Goal: Task Accomplishment & Management: Use online tool/utility

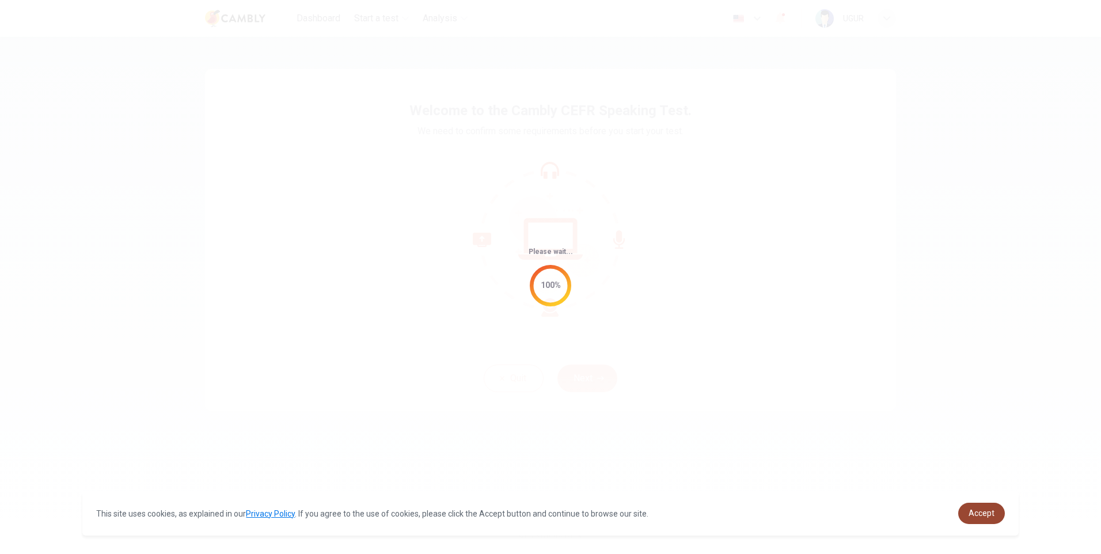
click at [966, 512] on link "Accept" at bounding box center [981, 513] width 47 height 21
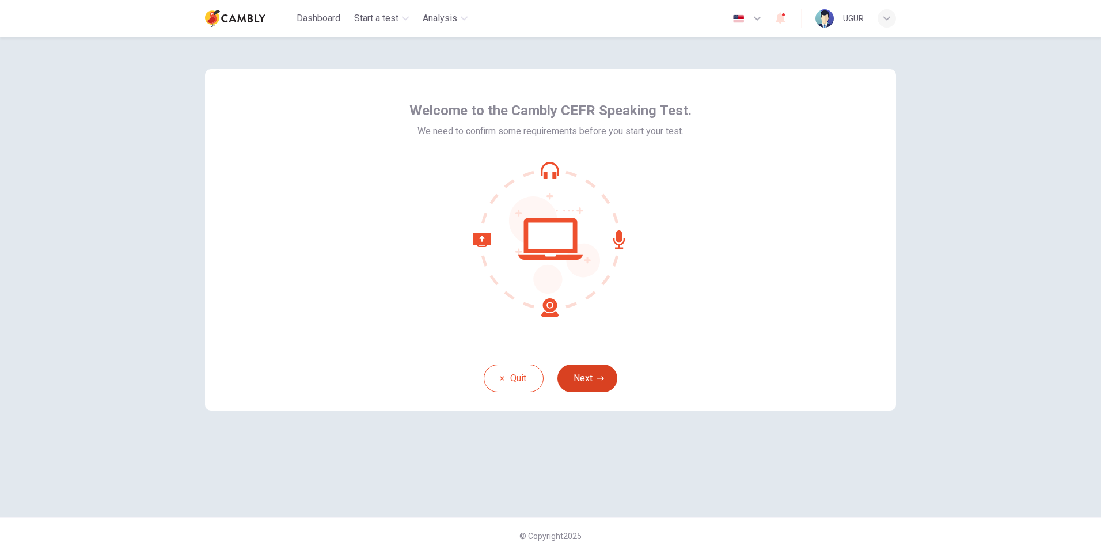
click at [588, 377] on button "Next" at bounding box center [587, 378] width 60 height 28
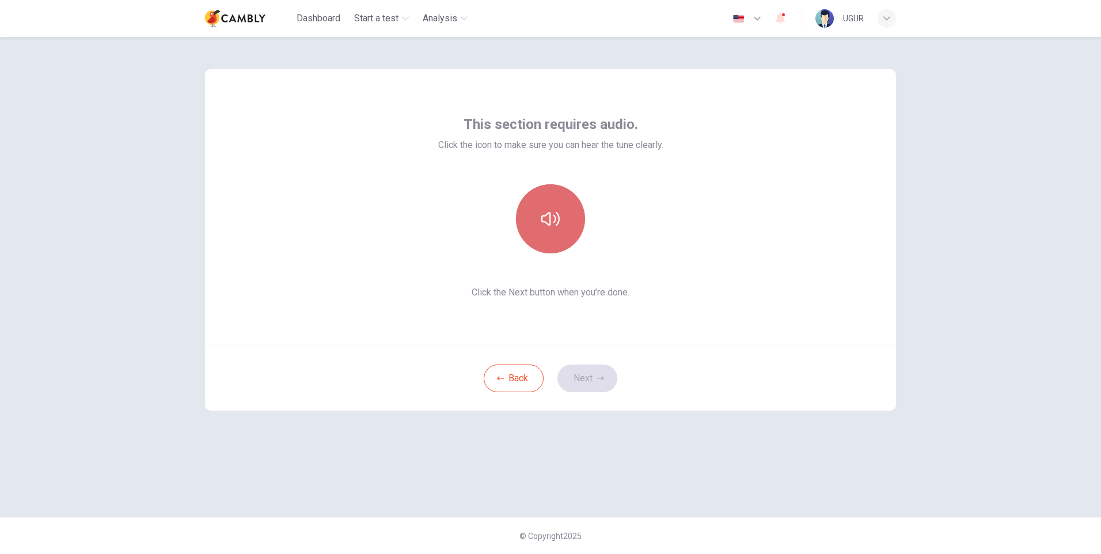
click at [550, 233] on button "button" at bounding box center [550, 218] width 69 height 69
click at [590, 375] on button "Next" at bounding box center [587, 378] width 60 height 28
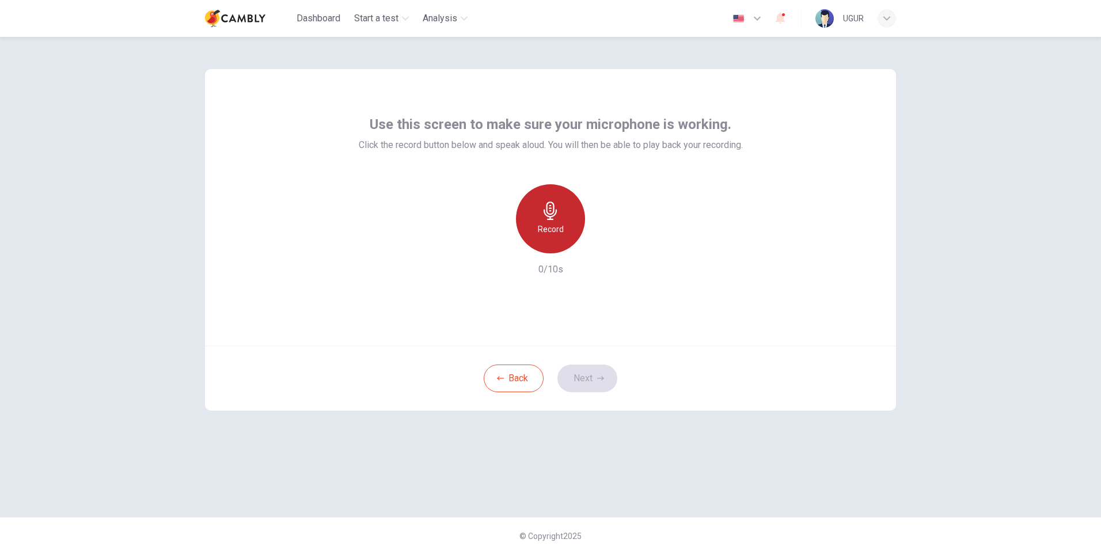
click at [558, 211] on icon "button" at bounding box center [550, 211] width 18 height 18
click at [577, 223] on div "Stop" at bounding box center [550, 218] width 69 height 69
click at [603, 242] on icon "button" at bounding box center [604, 244] width 5 height 7
click at [593, 374] on button "Next" at bounding box center [587, 378] width 60 height 28
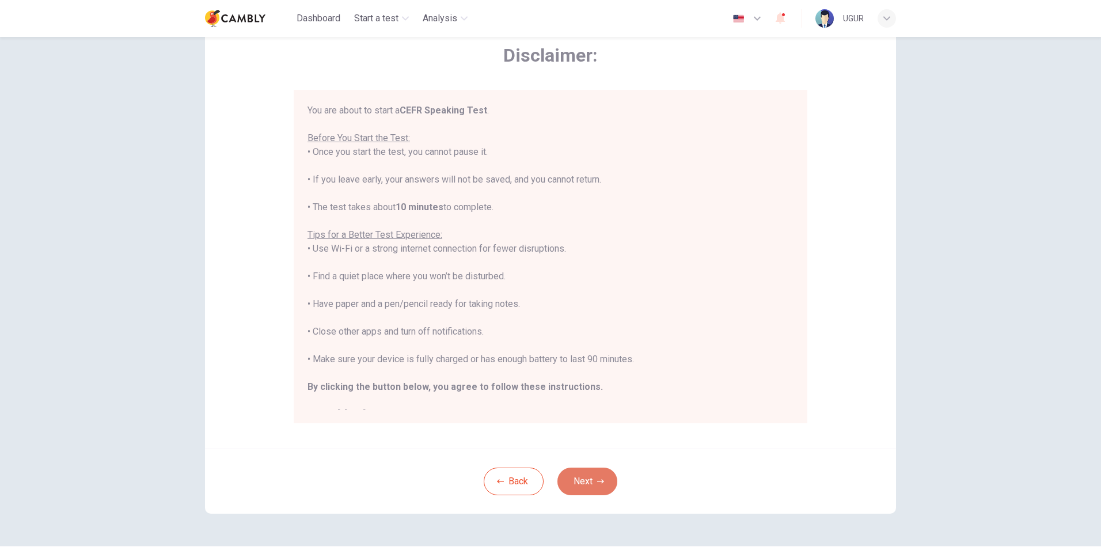
click at [582, 477] on button "Next" at bounding box center [587, 482] width 60 height 28
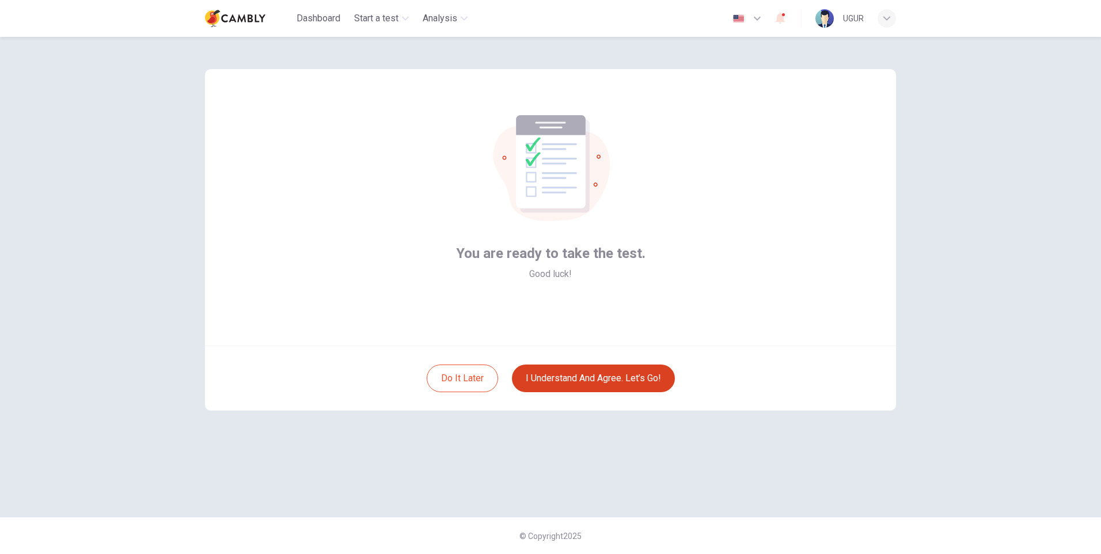
click at [609, 378] on button "I understand and agree. Let’s go!" at bounding box center [593, 378] width 163 height 28
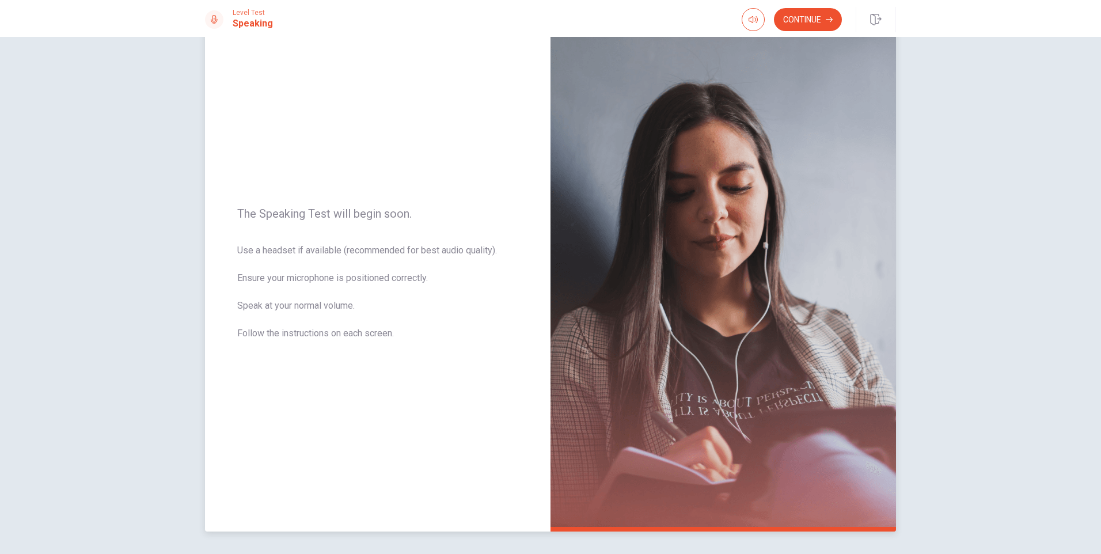
scroll to position [10, 0]
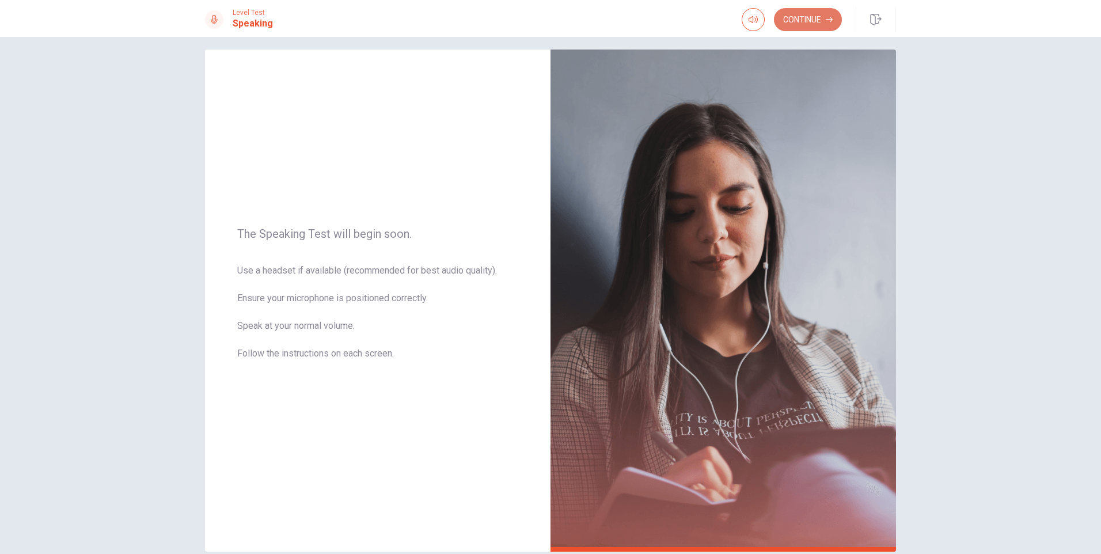
click at [815, 17] on button "Continue" at bounding box center [808, 19] width 68 height 23
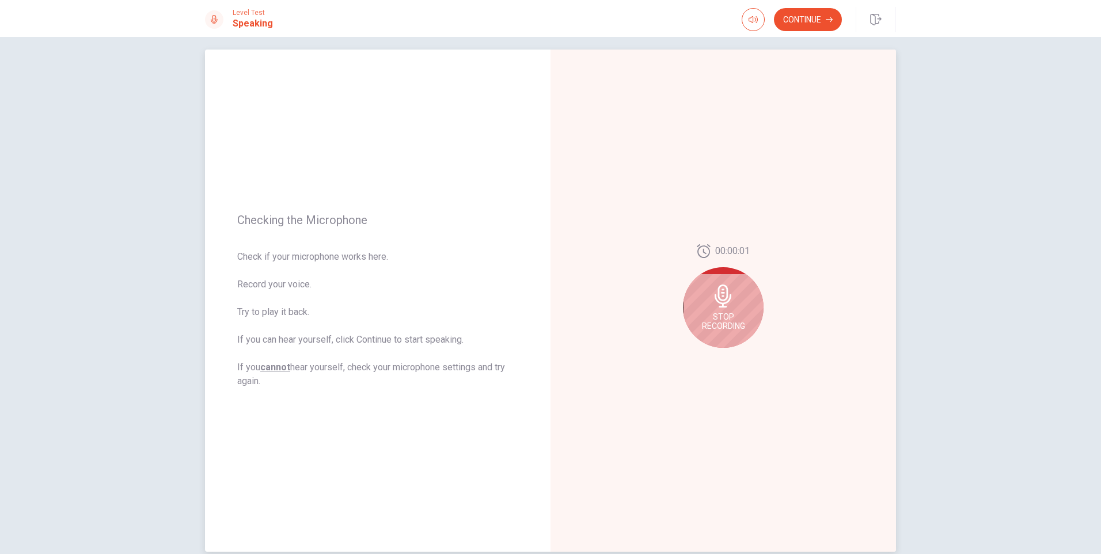
click at [735, 309] on div "Stop Recording" at bounding box center [723, 307] width 81 height 81
click at [734, 356] on icon "Play Audio" at bounding box center [735, 357] width 5 height 7
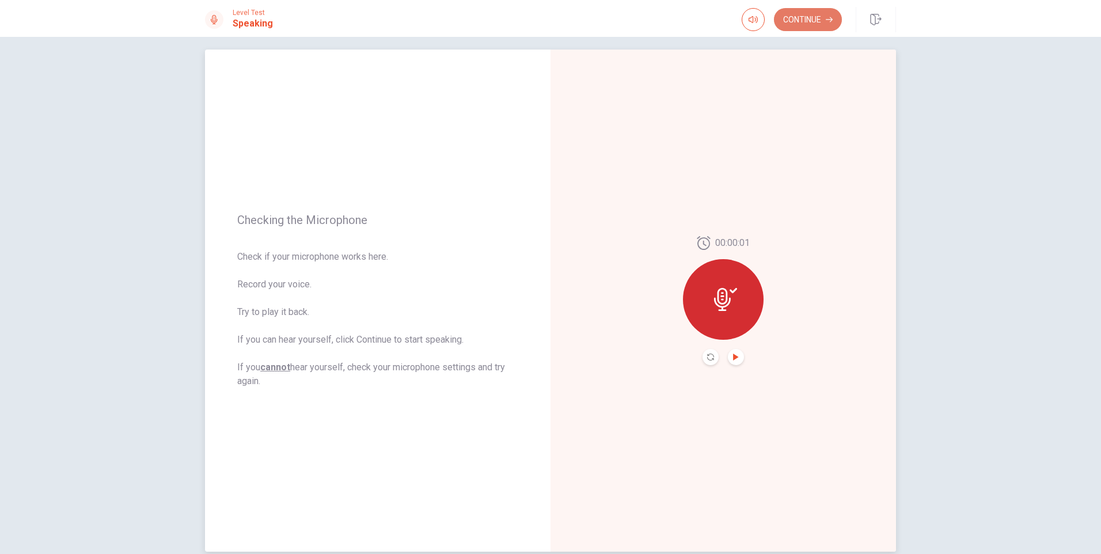
click at [802, 16] on button "Continue" at bounding box center [808, 19] width 68 height 23
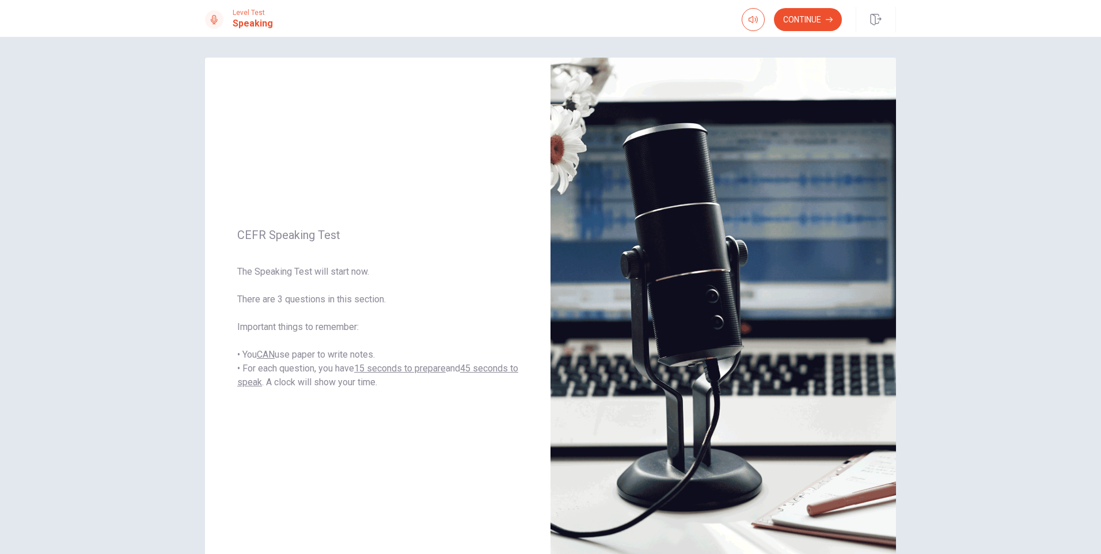
scroll to position [0, 0]
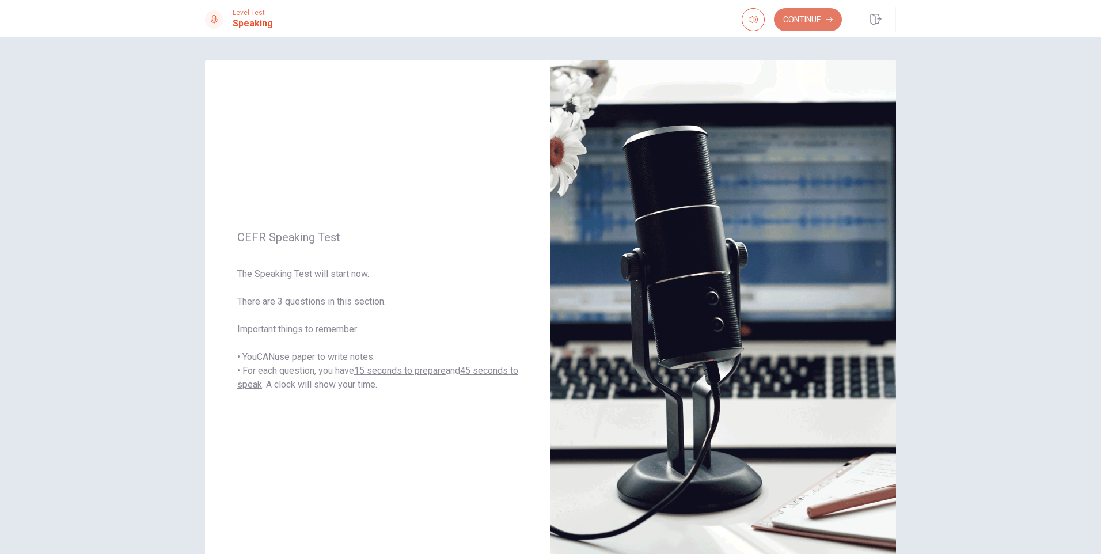
click at [812, 16] on button "Continue" at bounding box center [808, 19] width 68 height 23
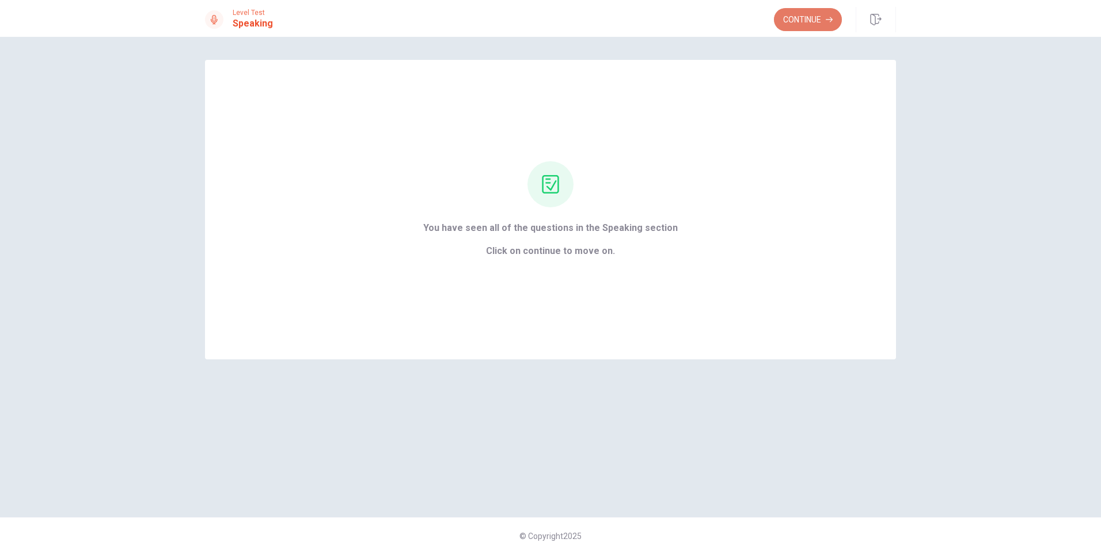
click at [799, 24] on button "Continue" at bounding box center [808, 19] width 68 height 23
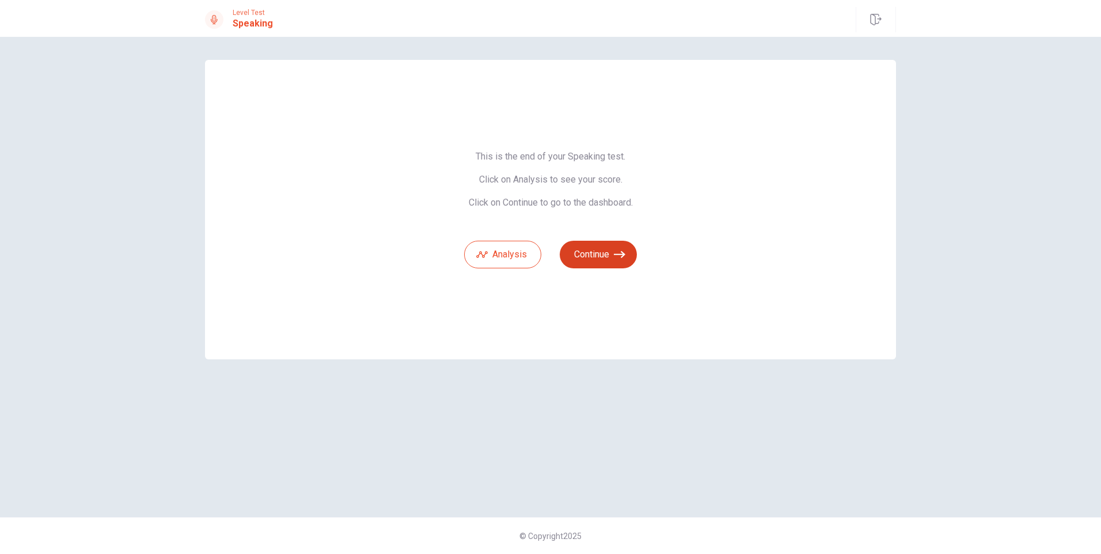
click at [598, 248] on button "Continue" at bounding box center [598, 255] width 77 height 28
